Goal: Information Seeking & Learning: Learn about a topic

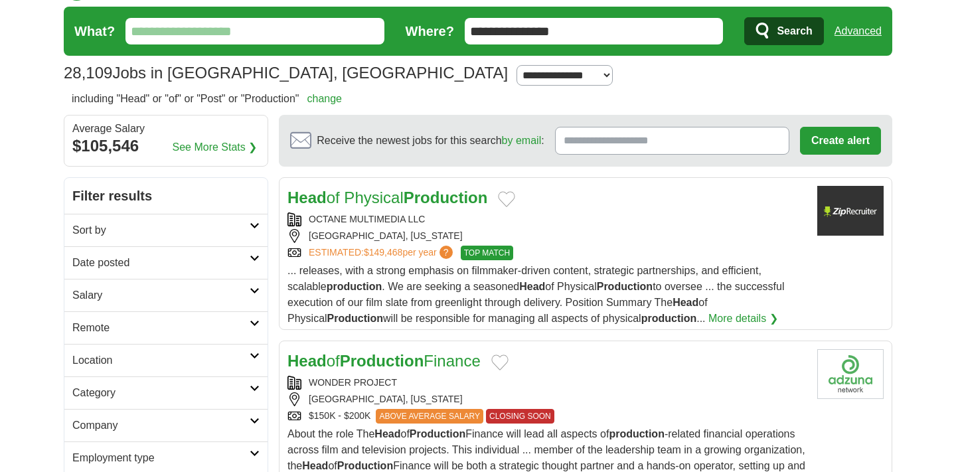
scroll to position [35, 0]
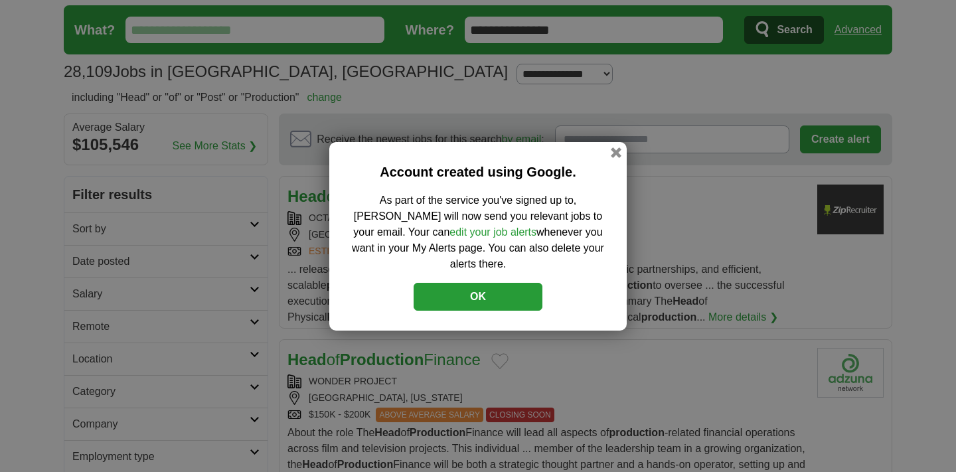
click at [611, 153] on div "Account created using Google. As part of the service you've signed up to, [PERS…" at bounding box center [477, 236] width 297 height 189
click at [614, 156] on button "button" at bounding box center [616, 152] width 15 height 15
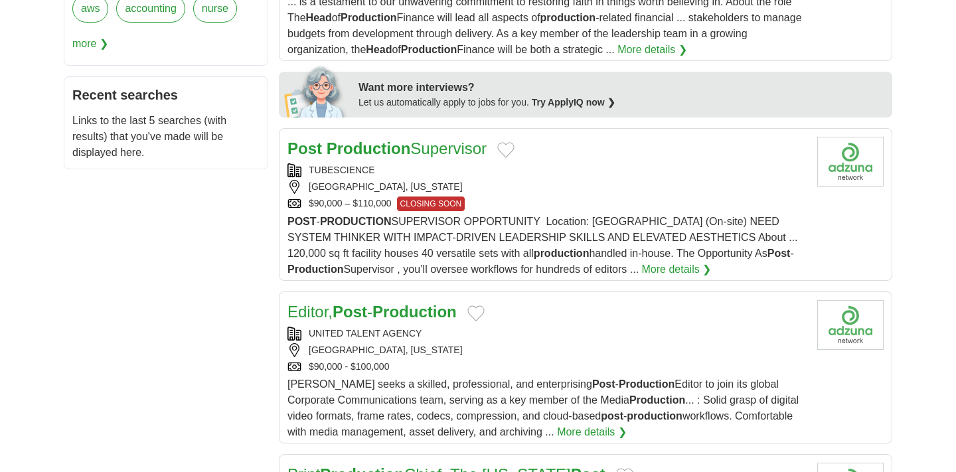
scroll to position [633, 0]
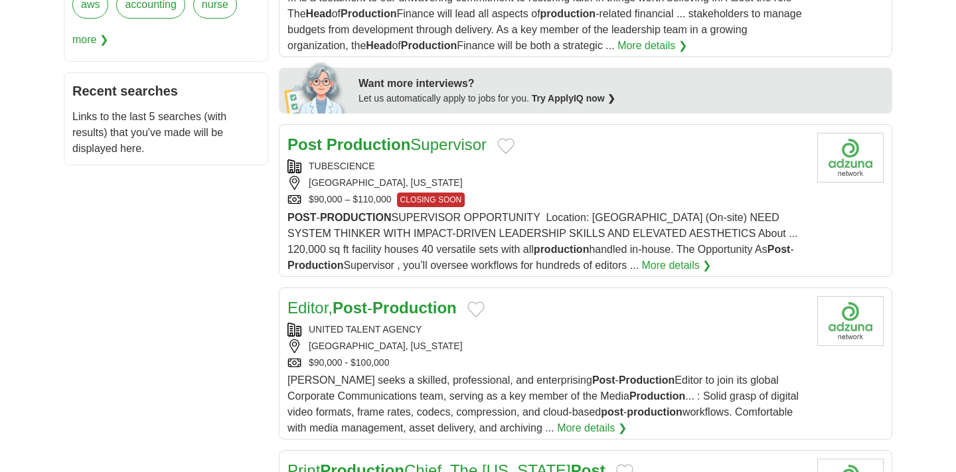
click at [575, 188] on div "[GEOGRAPHIC_DATA], [US_STATE]" at bounding box center [546, 183] width 519 height 14
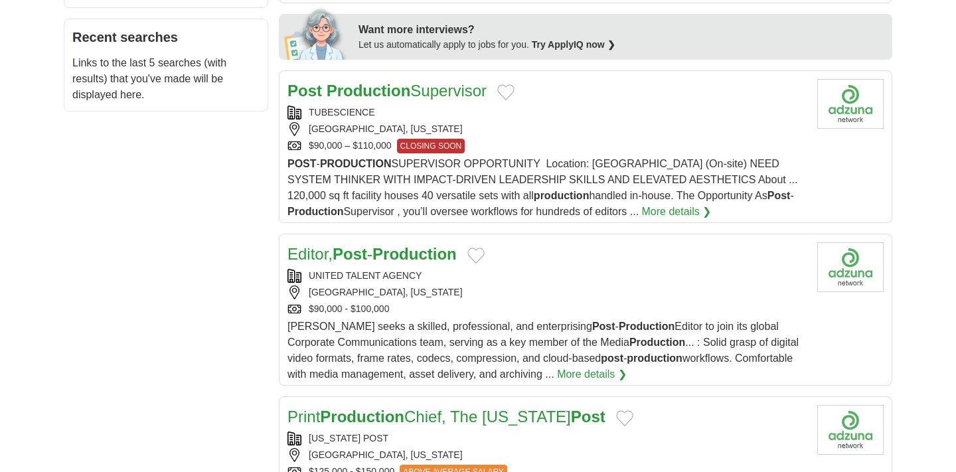
click at [546, 289] on div "[GEOGRAPHIC_DATA], [US_STATE]" at bounding box center [546, 292] width 519 height 14
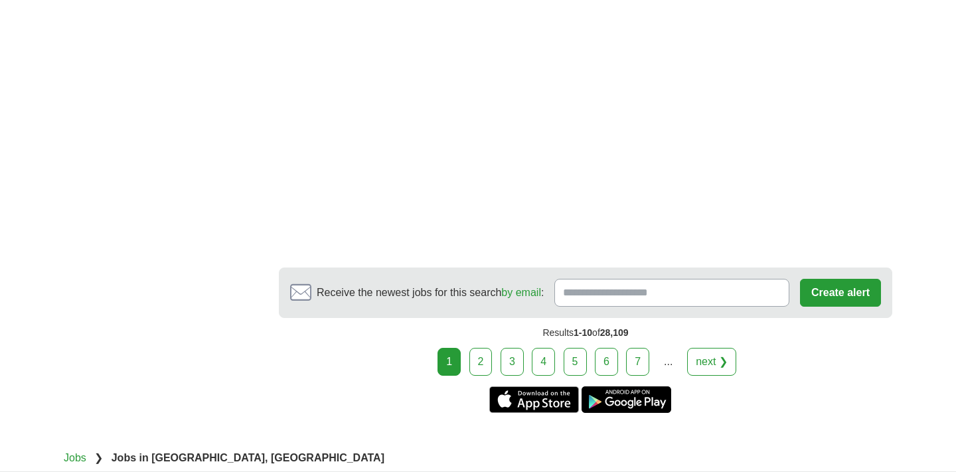
scroll to position [2562, 0]
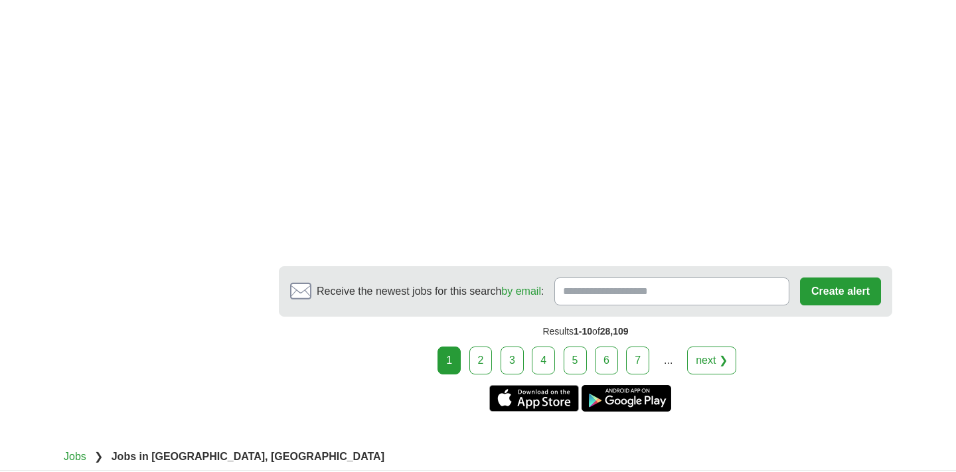
click at [482, 361] on link "2" at bounding box center [480, 361] width 23 height 28
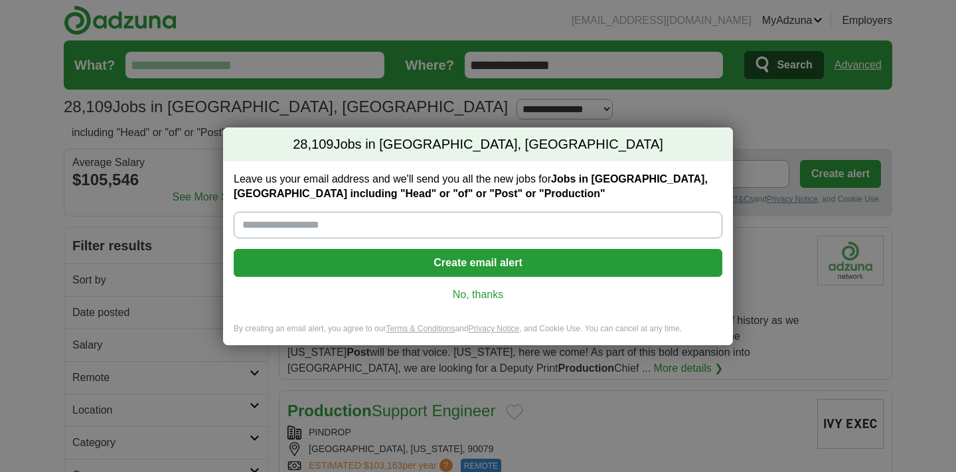
click at [54, 201] on div "28,109 Jobs in [GEOGRAPHIC_DATA], [GEOGRAPHIC_DATA] Leave us your email address…" at bounding box center [478, 236] width 956 height 472
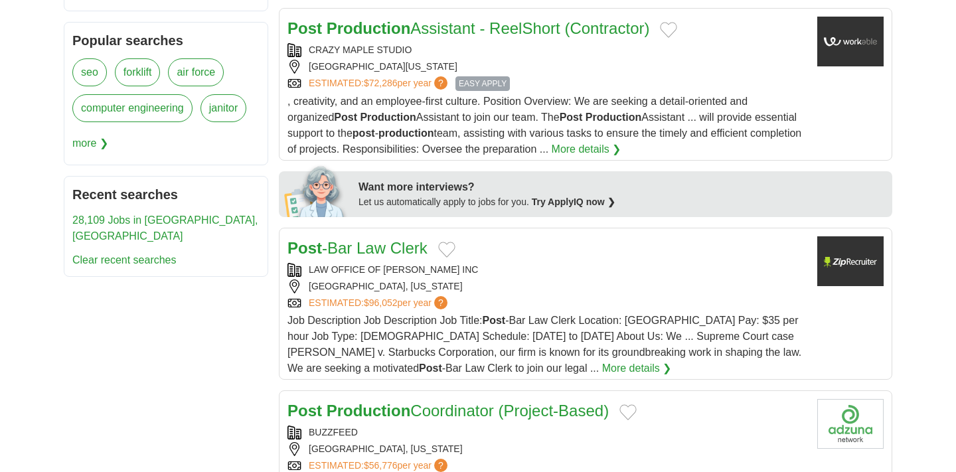
scroll to position [553, 0]
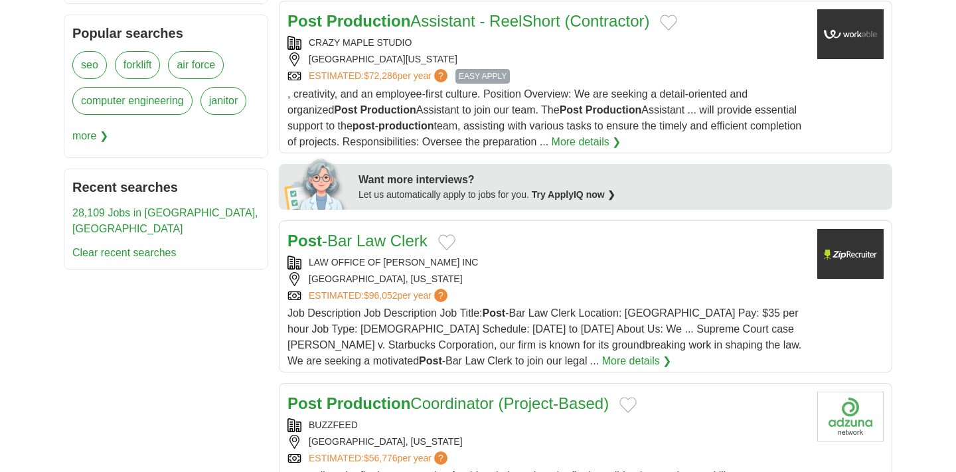
click at [616, 62] on div "[GEOGRAPHIC_DATA][US_STATE]" at bounding box center [546, 59] width 519 height 14
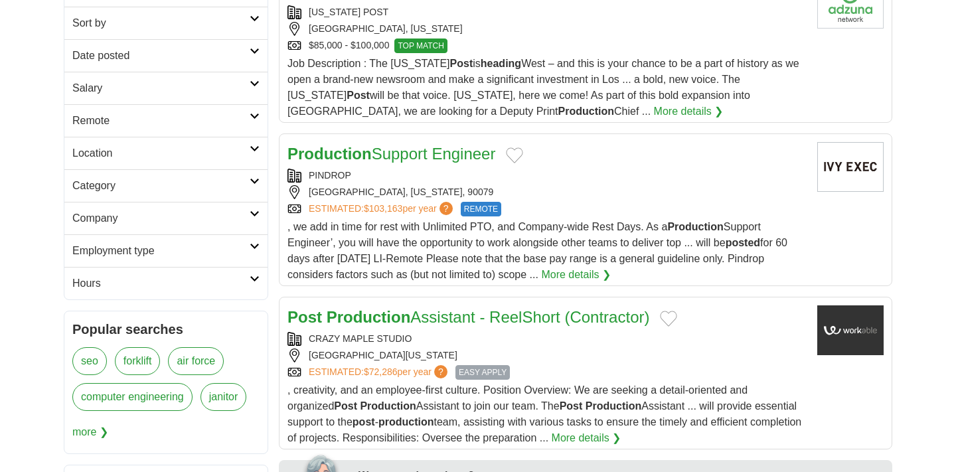
scroll to position [0, 0]
